Goal: Transaction & Acquisition: Purchase product/service

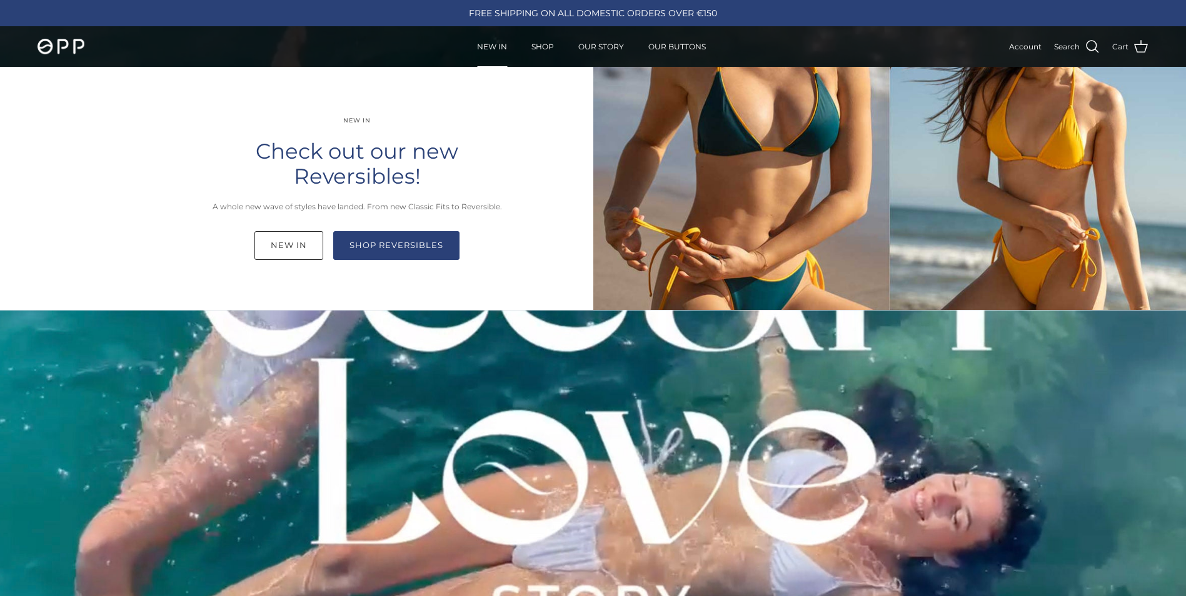
click at [503, 49] on link "NEW IN" at bounding box center [492, 47] width 53 height 39
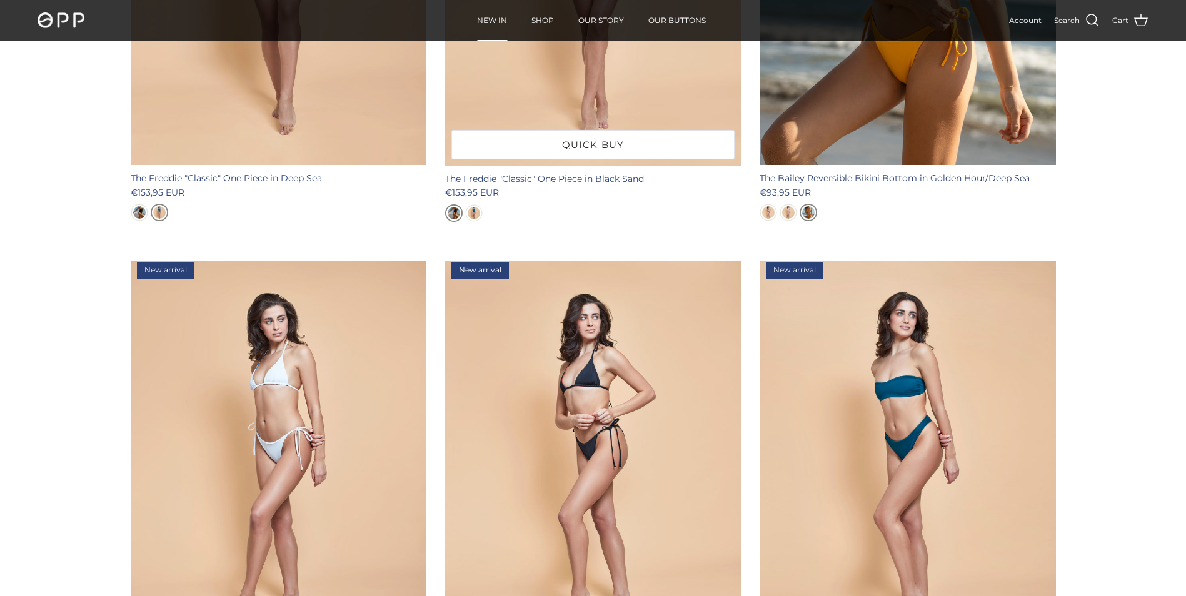
scroll to position [438, 0]
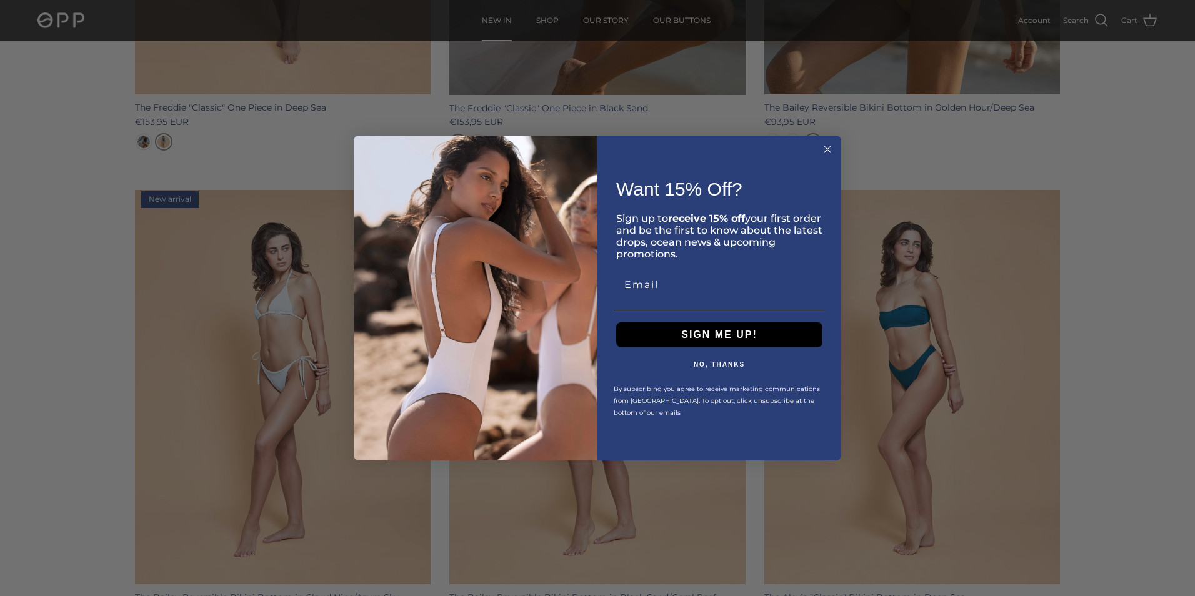
click at [825, 152] on icon "Close dialog" at bounding box center [828, 149] width 6 height 6
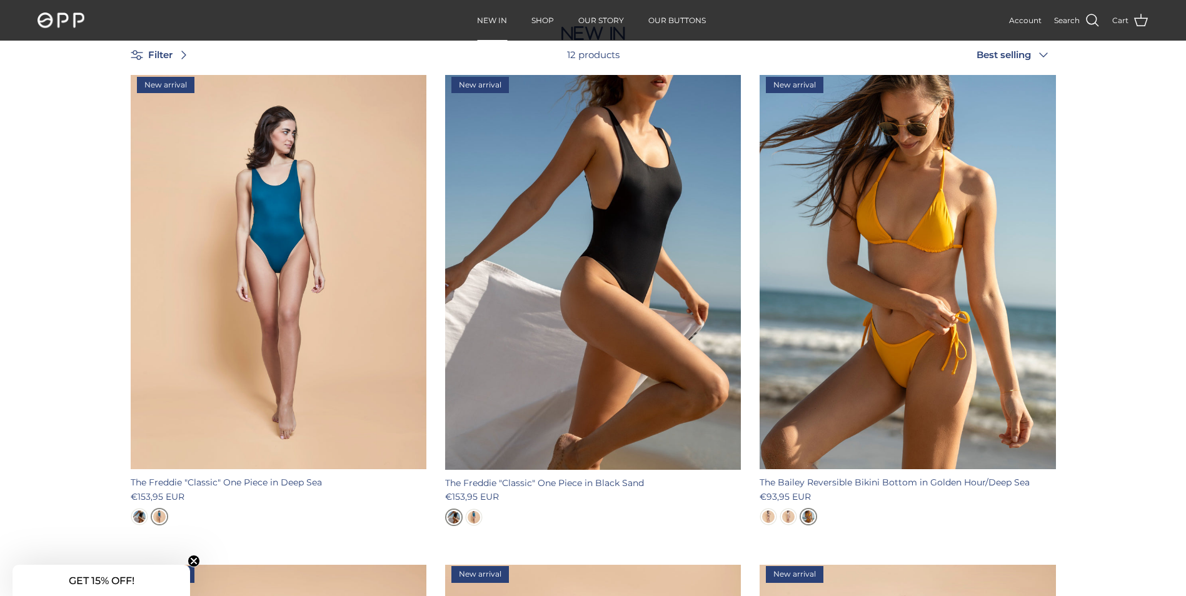
scroll to position [0, 0]
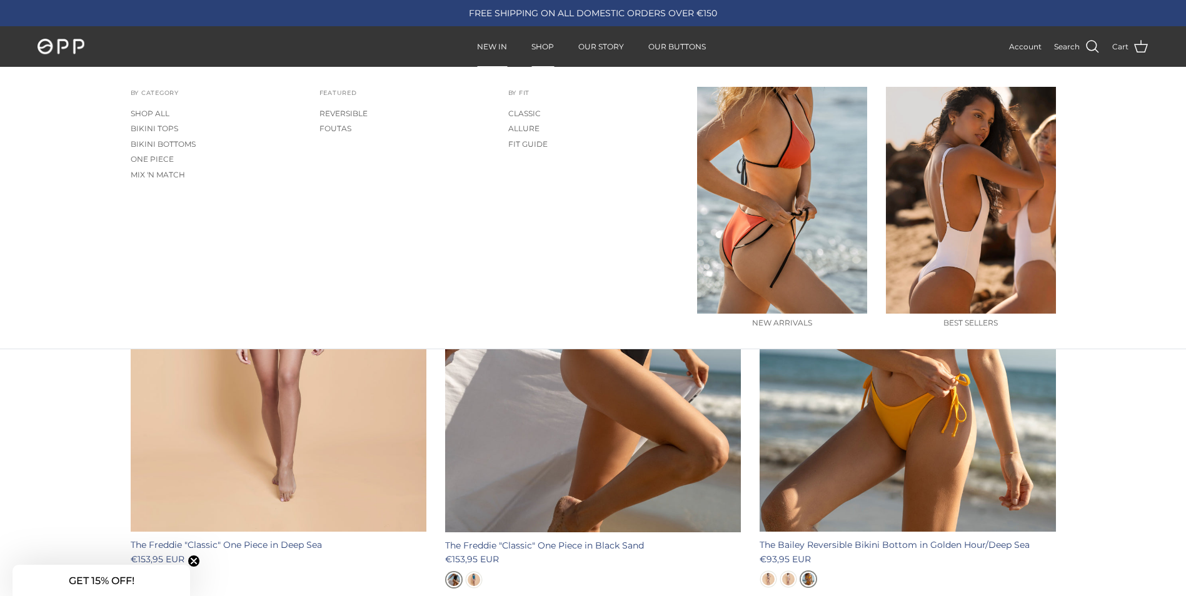
click at [545, 46] on link "SHOP" at bounding box center [542, 47] width 45 height 39
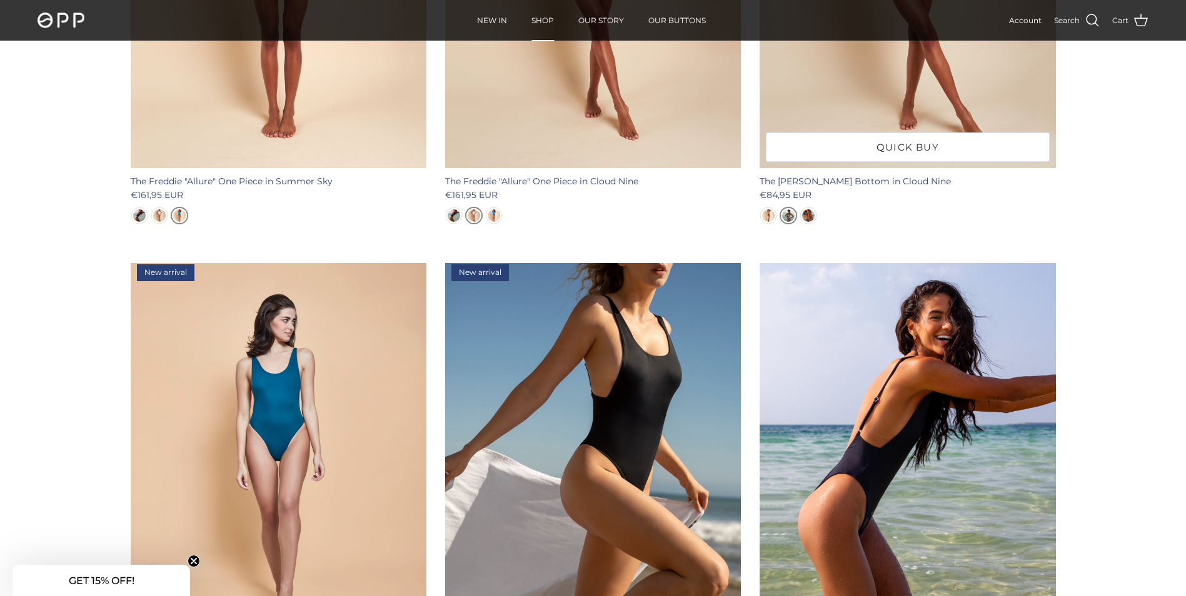
scroll to position [1000, 0]
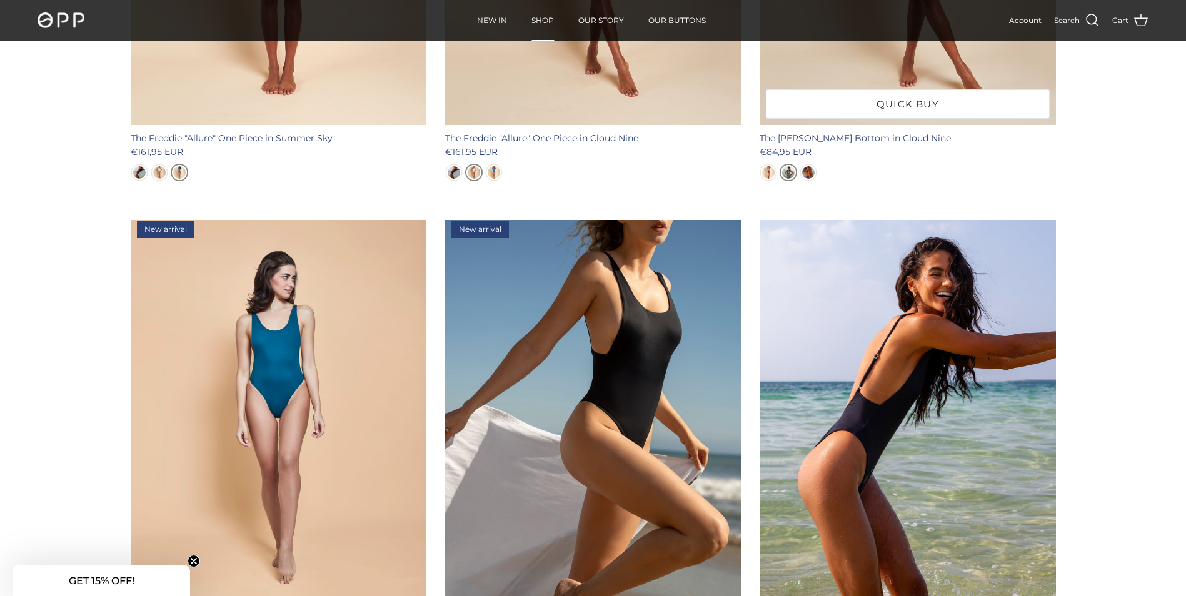
click at [895, 294] on img at bounding box center [908, 417] width 296 height 395
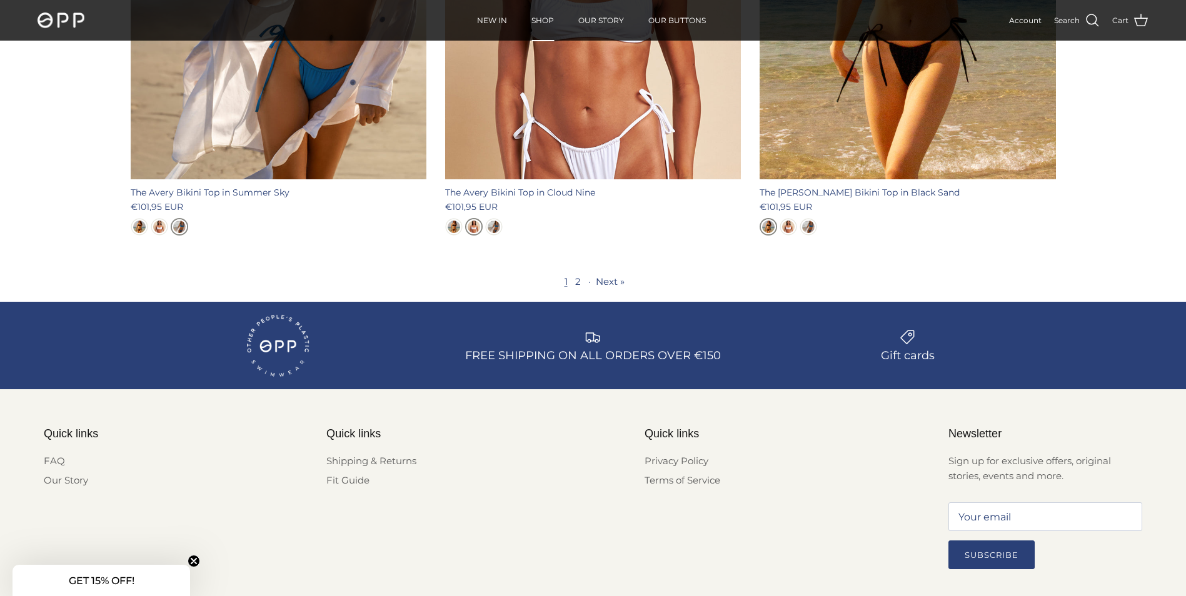
scroll to position [4494, 0]
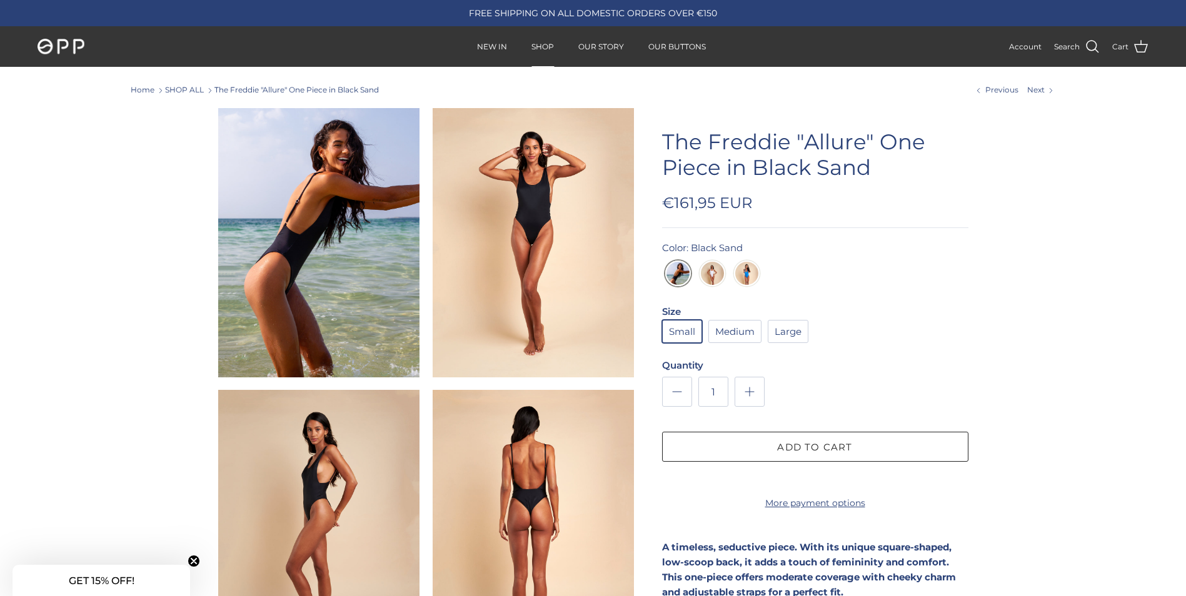
click at [580, 263] on img at bounding box center [534, 242] width 202 height 269
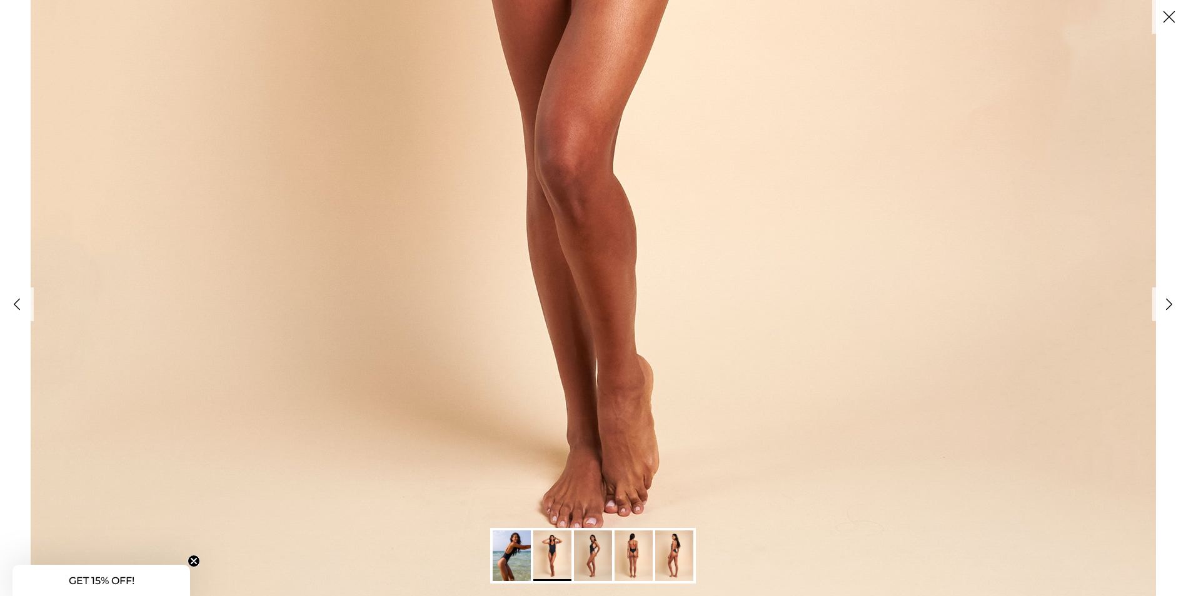
click at [585, 558] on img "Gallery Viewer" at bounding box center [593, 556] width 38 height 51
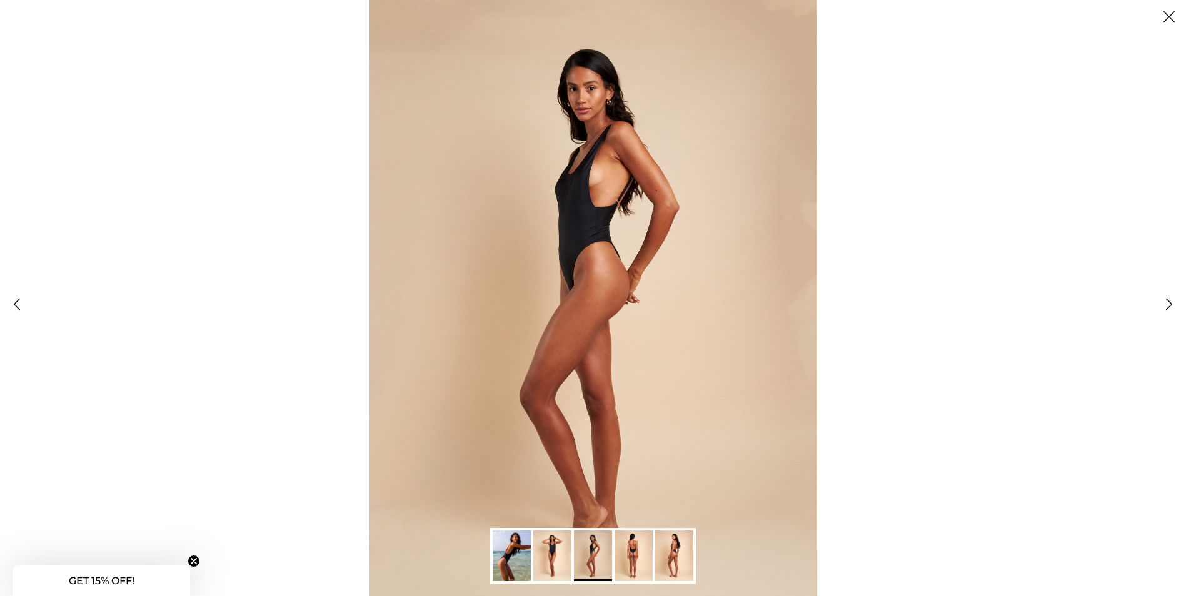
click at [588, 430] on img "Gallery Viewer" at bounding box center [594, 298] width 448 height 596
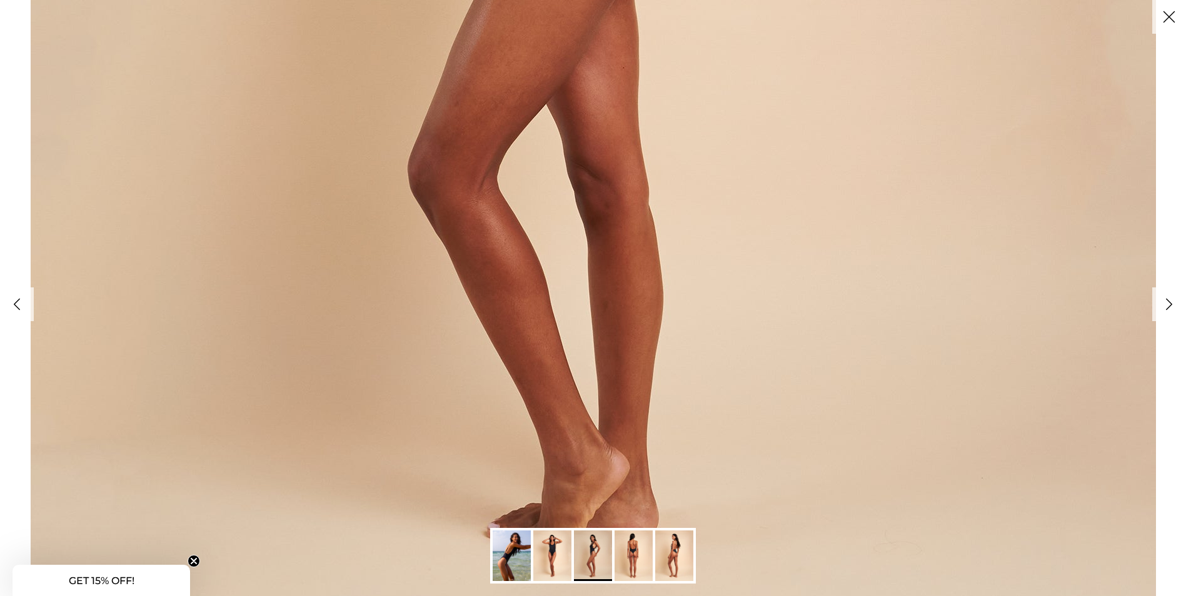
click at [636, 545] on img "Gallery Viewer" at bounding box center [634, 556] width 38 height 51
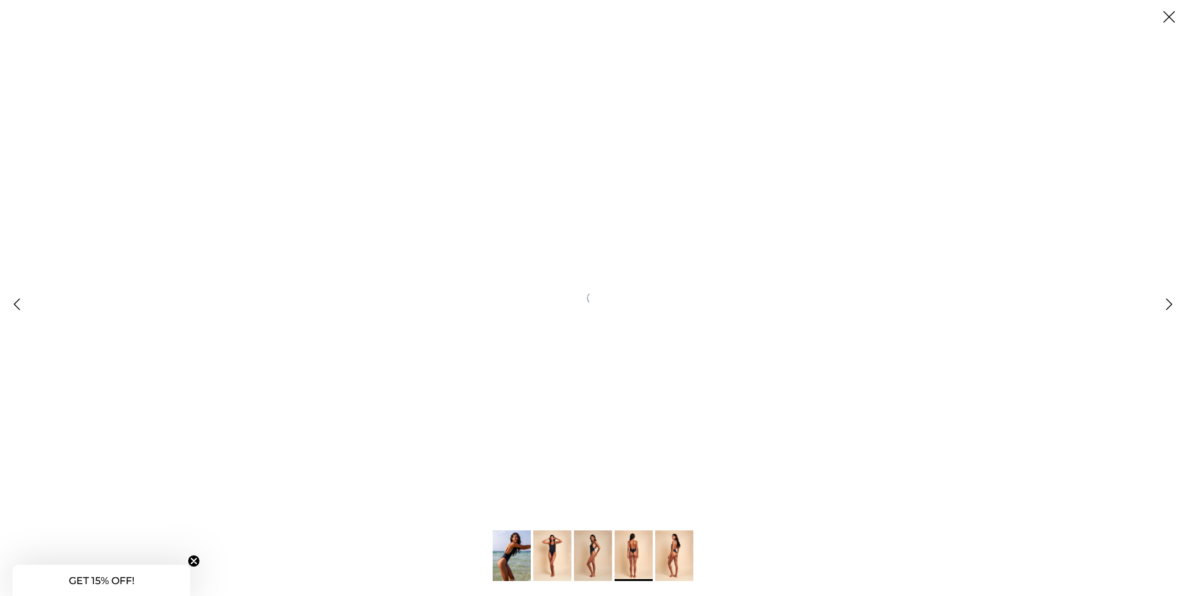
click at [615, 418] on div "Gallery Viewer" at bounding box center [593, 298] width 1186 height 596
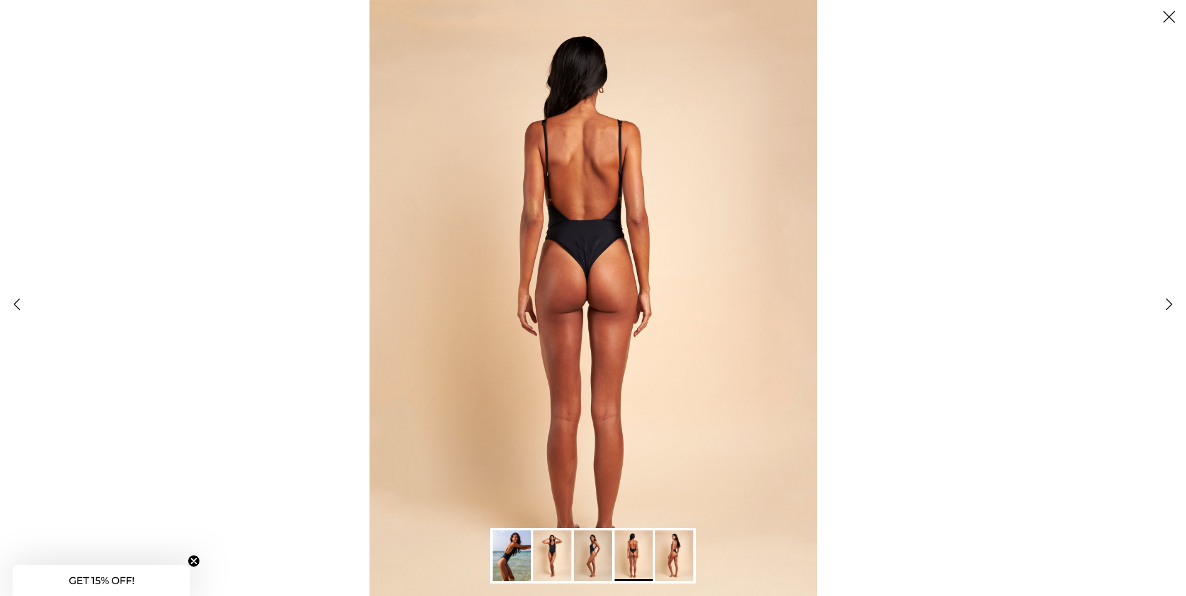
click at [615, 418] on img "Gallery Viewer" at bounding box center [594, 298] width 448 height 596
